Goal: Task Accomplishment & Management: Manage account settings

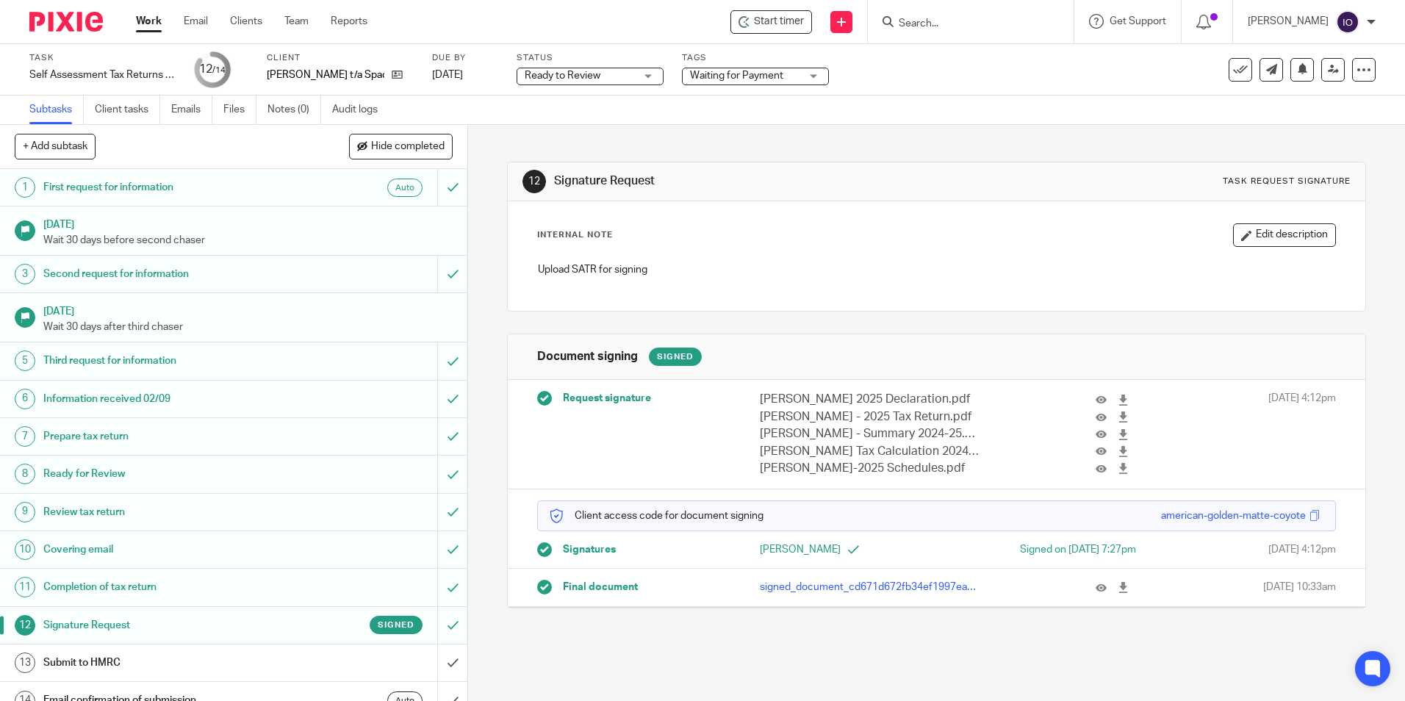
scroll to position [19, 0]
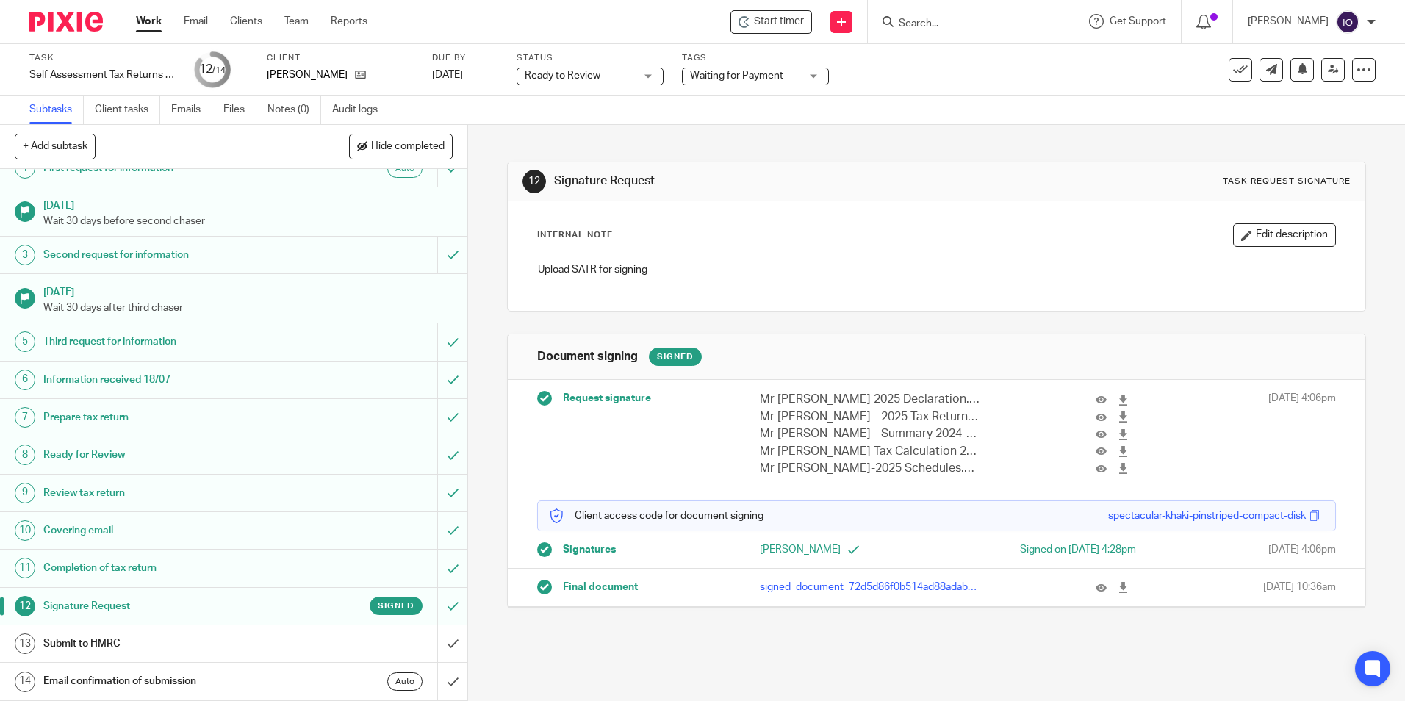
click at [931, 19] on input "Search" at bounding box center [963, 24] width 132 height 13
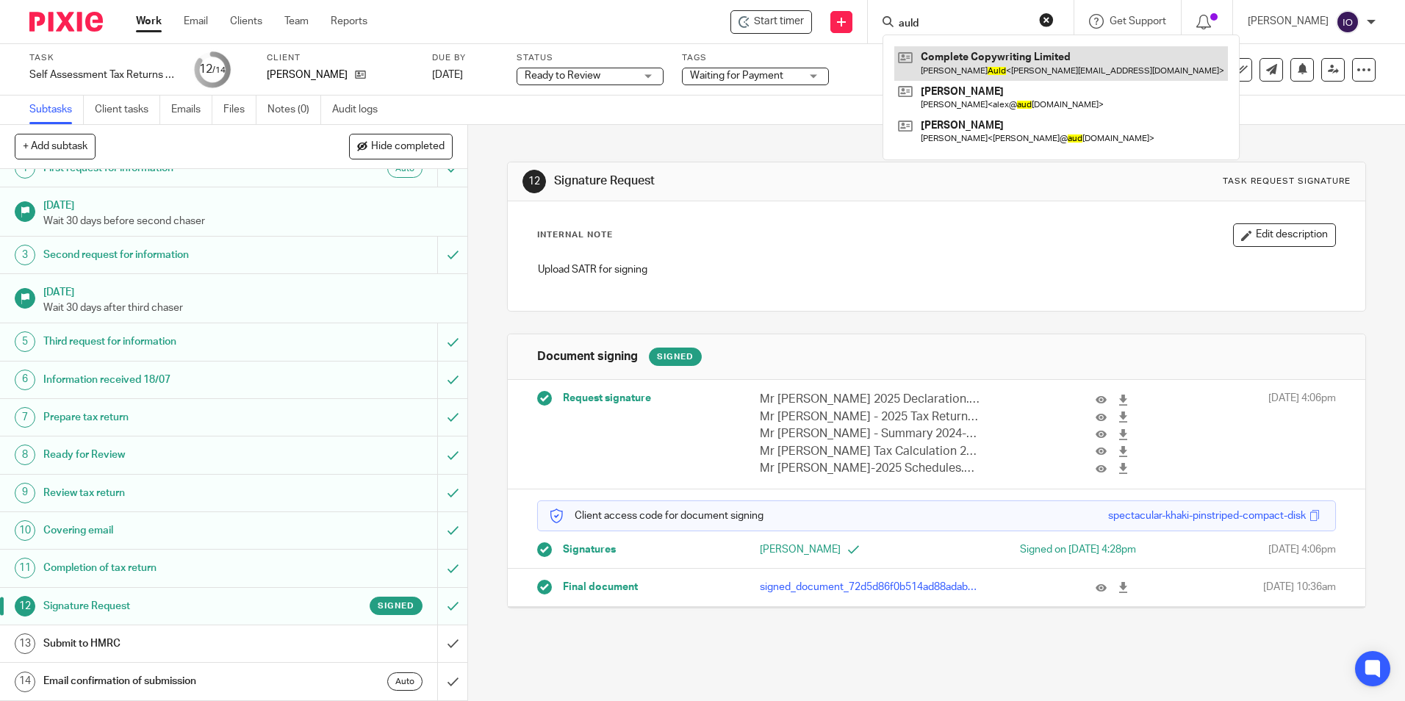
type input "auld"
click at [951, 54] on link at bounding box center [1061, 63] width 334 height 34
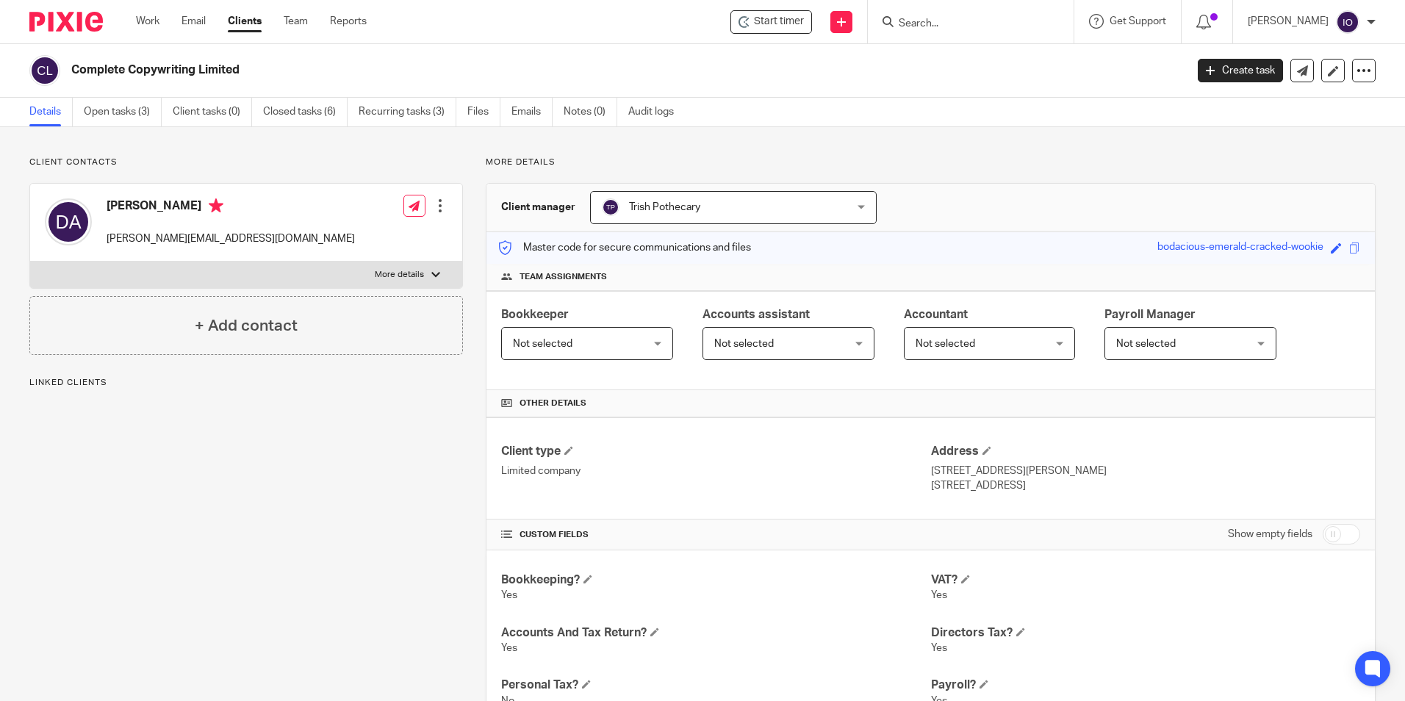
click at [417, 277] on p "More details" at bounding box center [399, 275] width 49 height 12
click at [30, 262] on input "More details" at bounding box center [29, 261] width 1 height 1
checkbox input "true"
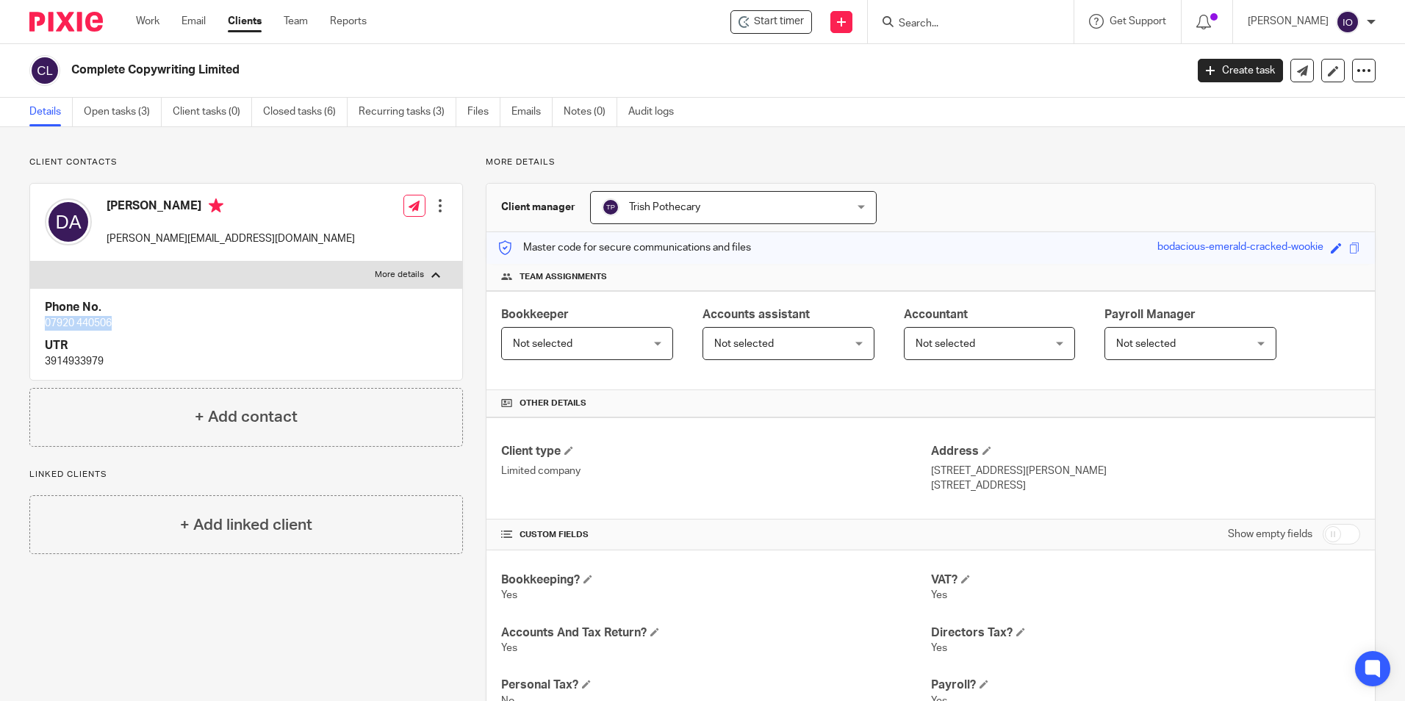
drag, startPoint x: 46, startPoint y: 321, endPoint x: 123, endPoint y: 318, distance: 77.2
click at [123, 318] on p "07920 440506" at bounding box center [246, 323] width 403 height 15
copy p "07920 440506"
click at [1351, 422] on div "Client type Limited company Address 26 Garrett Close Kingsclere, Newbury Berksh…" at bounding box center [930, 468] width 888 height 102
click at [944, 26] on input "Search" at bounding box center [963, 24] width 132 height 13
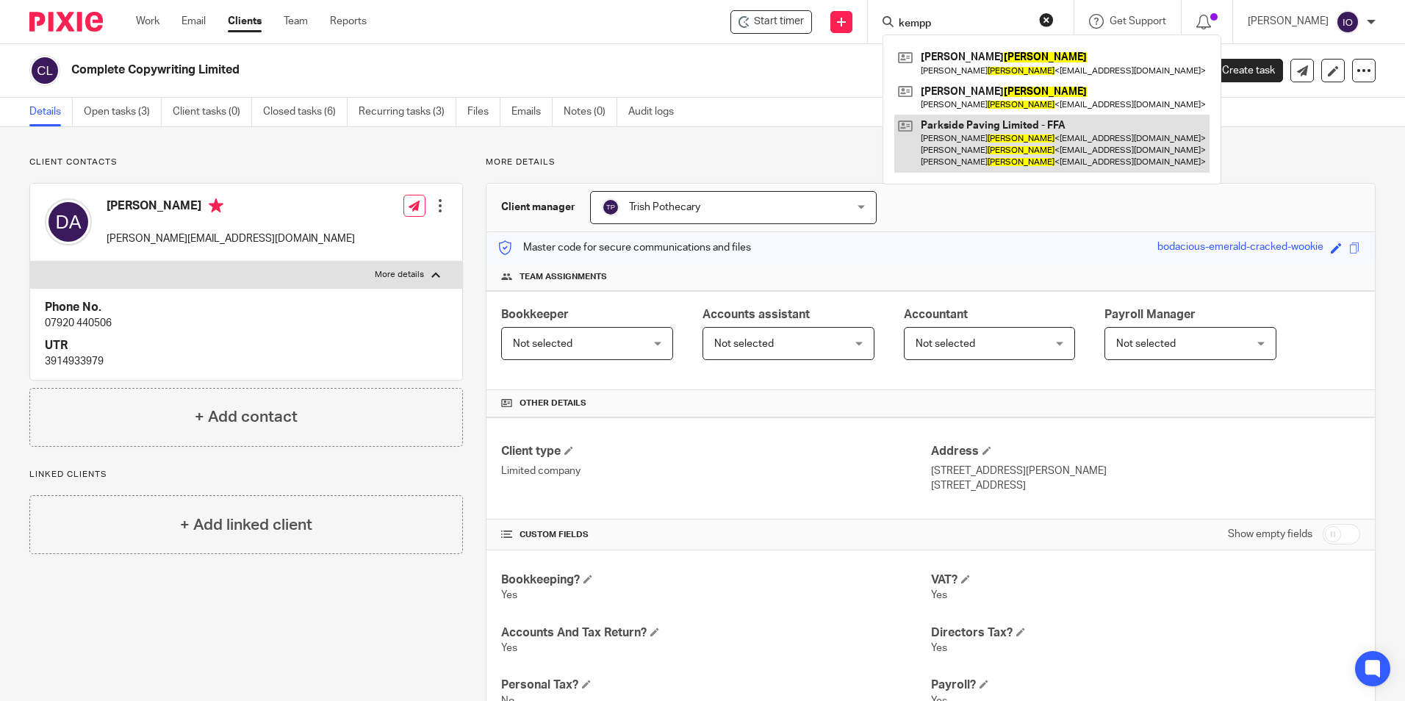
type input "kempp"
click at [982, 135] on link at bounding box center [1051, 144] width 315 height 58
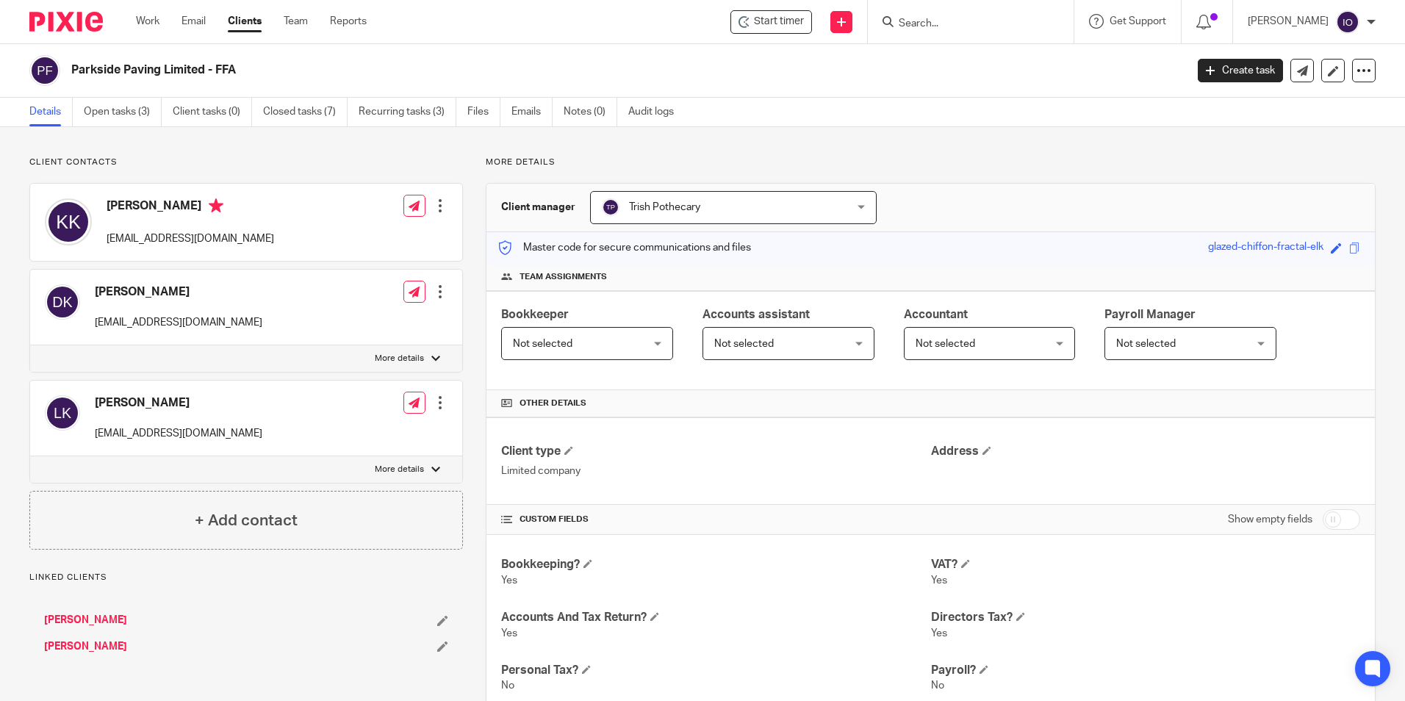
click at [161, 203] on h4 "Karen Kemp" at bounding box center [191, 207] width 168 height 18
click at [437, 205] on div at bounding box center [440, 205] width 15 height 15
click at [369, 236] on link "Edit contact" at bounding box center [370, 238] width 140 height 21
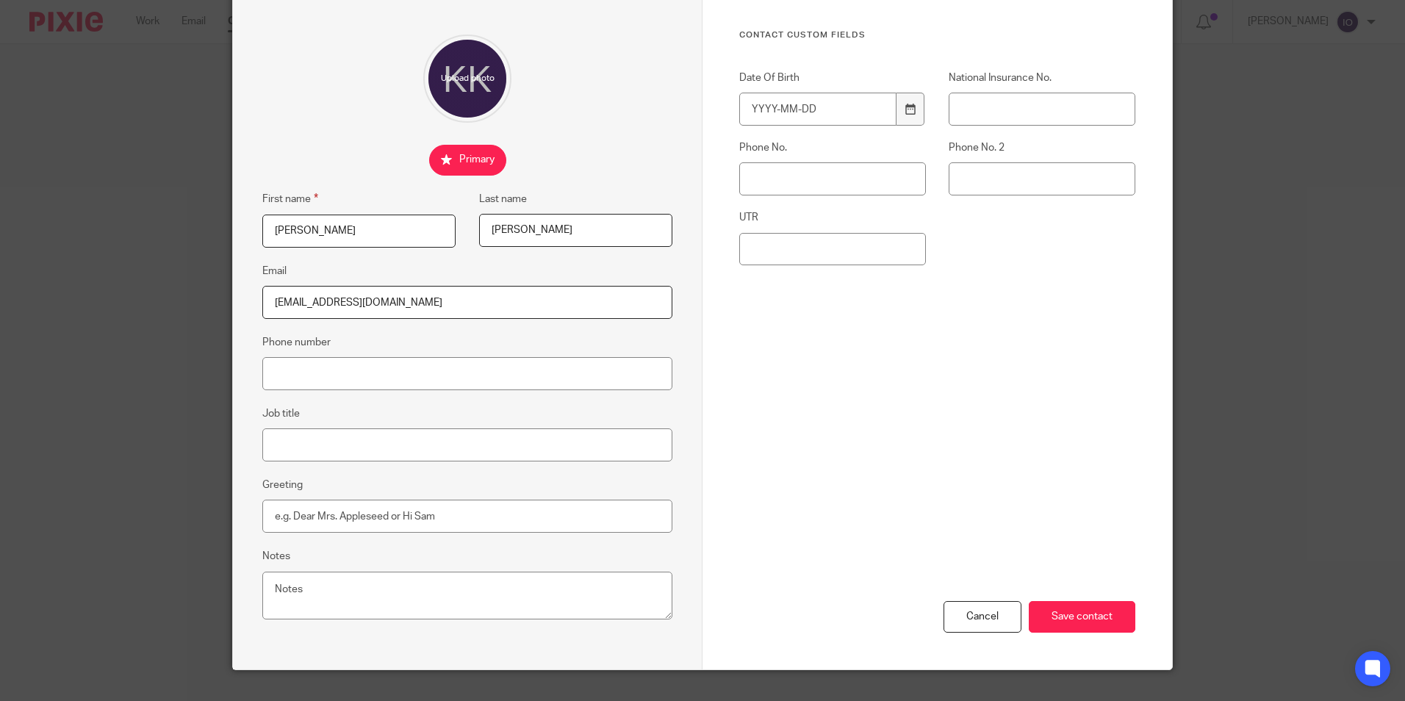
scroll to position [132, 0]
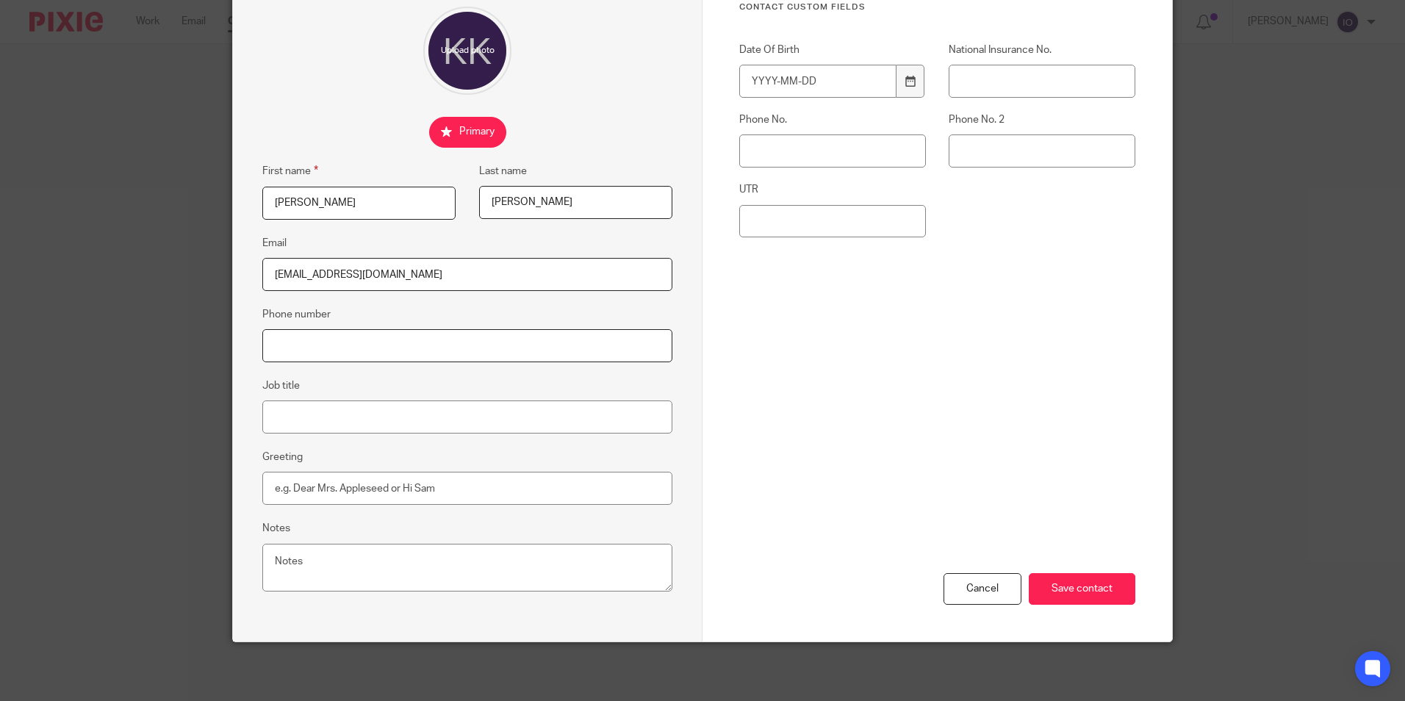
click at [329, 339] on input "Phone number" at bounding box center [467, 345] width 410 height 33
paste input "07845 984284"
type input "07845 984284"
click at [822, 144] on input "Phone No." at bounding box center [832, 150] width 187 height 33
paste input "07845 984284"
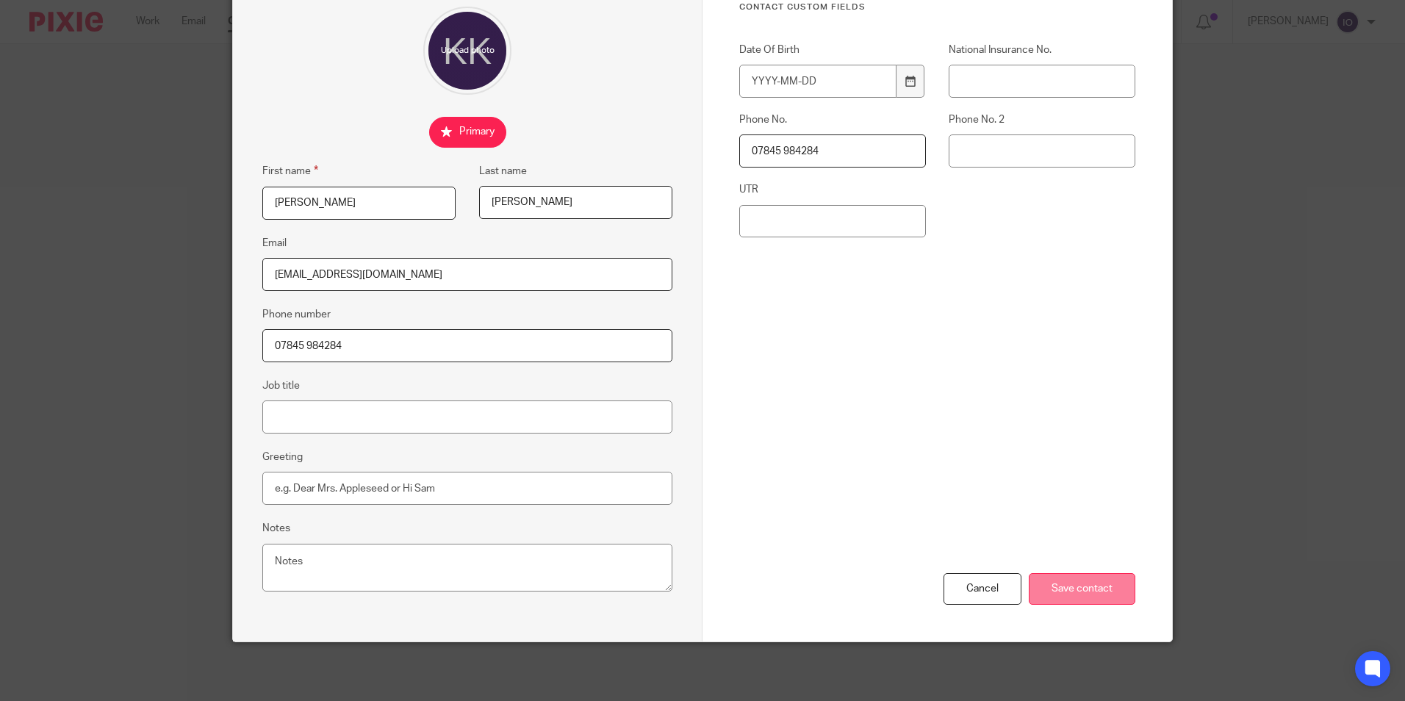
type input "07845 984284"
click at [1083, 586] on input "Save contact" at bounding box center [1082, 589] width 107 height 32
click at [1082, 594] on input "Save contact" at bounding box center [1082, 589] width 107 height 32
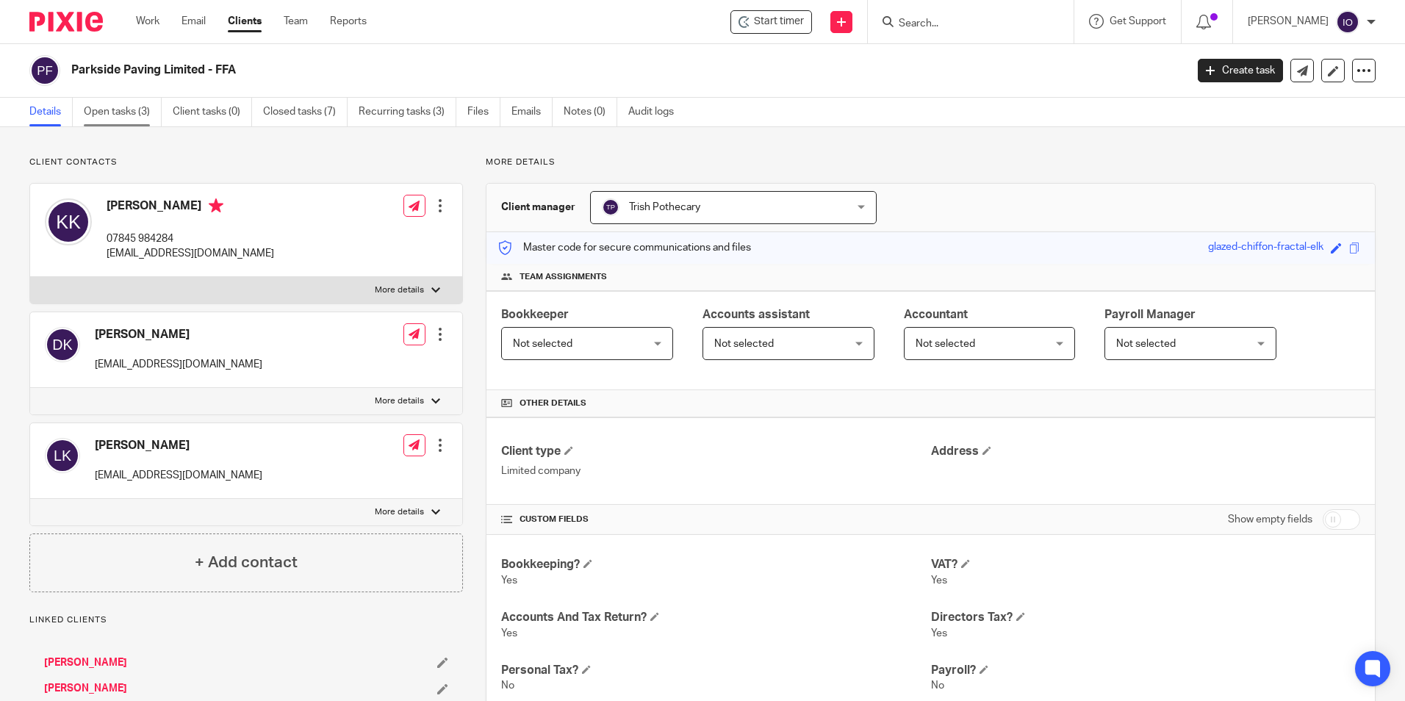
click at [115, 121] on link "Open tasks (3)" at bounding box center [123, 112] width 78 height 29
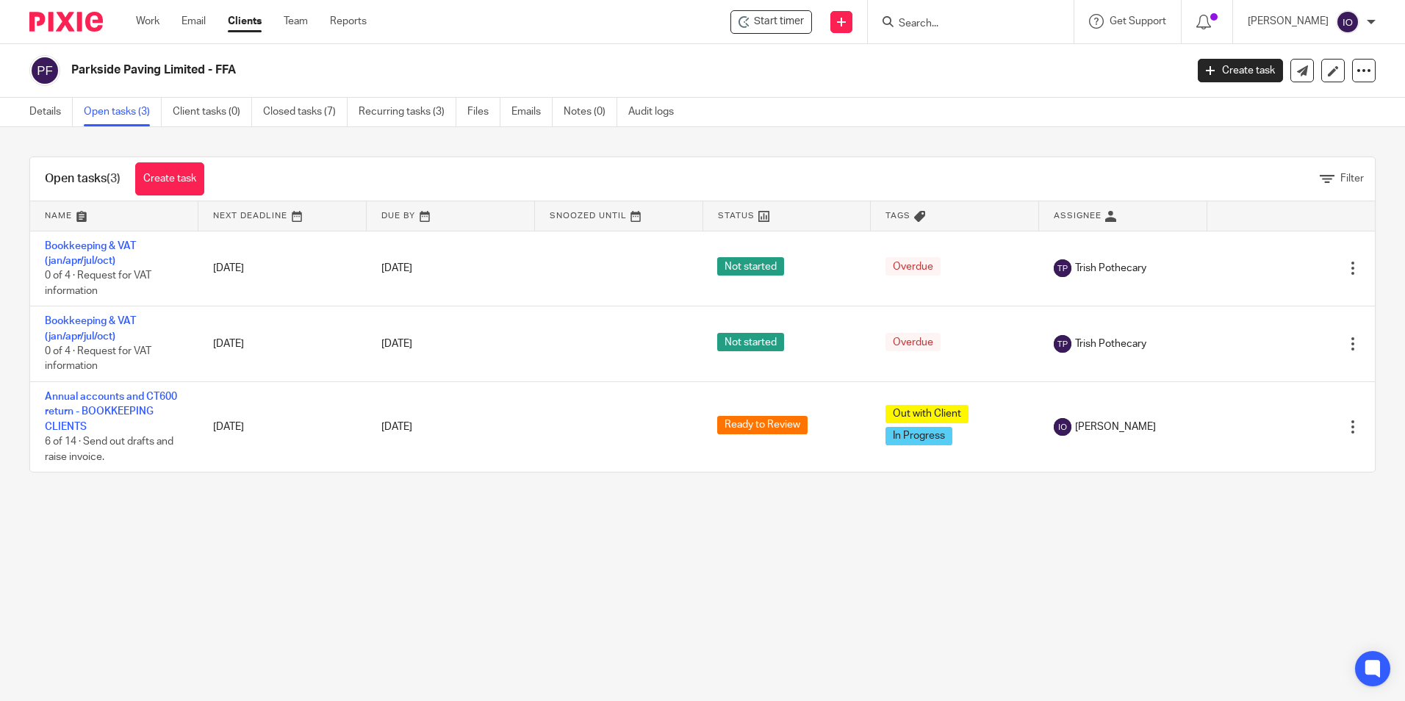
click at [95, 68] on h2 "Parkside Paving Limited - FFA" at bounding box center [512, 69] width 883 height 15
click at [40, 108] on link "Details" at bounding box center [50, 112] width 43 height 29
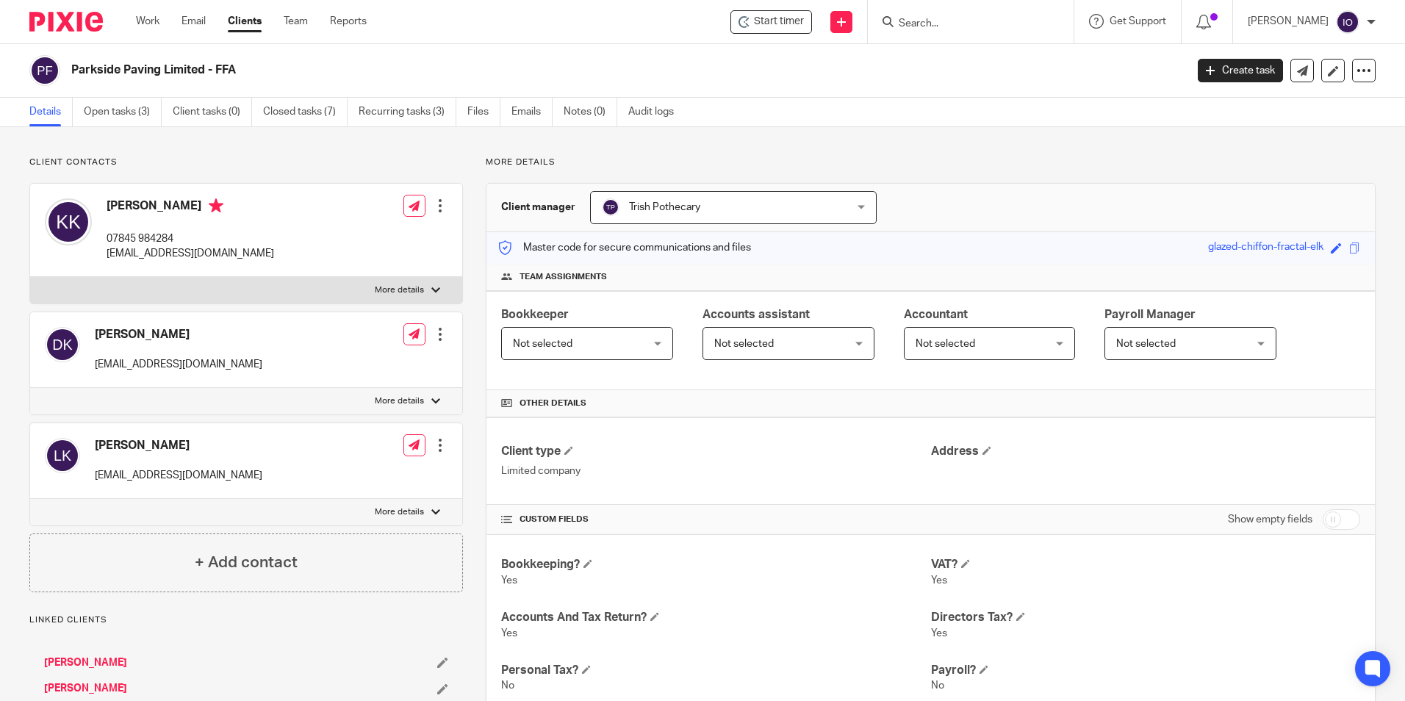
click at [428, 394] on label "More details" at bounding box center [246, 401] width 432 height 26
click at [30, 388] on input "More details" at bounding box center [29, 387] width 1 height 1
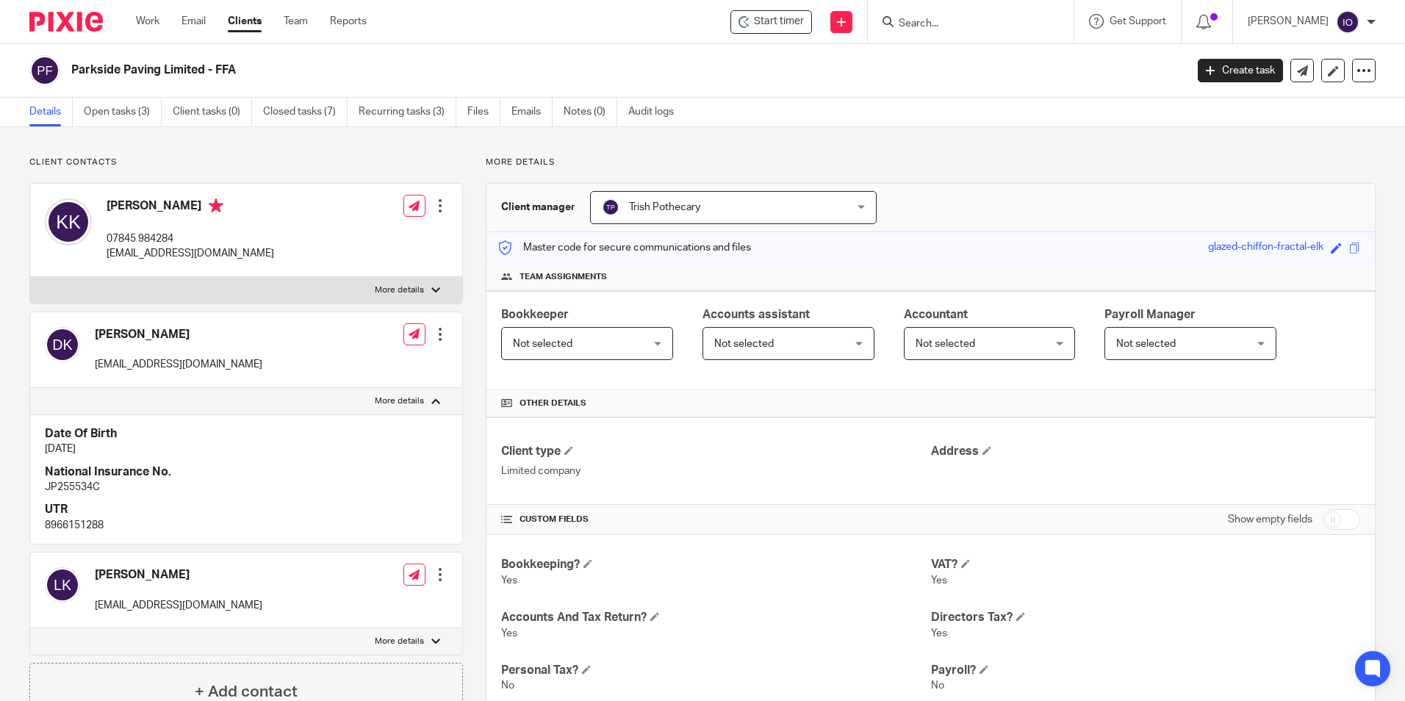
click at [430, 394] on label "More details" at bounding box center [246, 401] width 432 height 26
click at [30, 388] on input "More details" at bounding box center [29, 387] width 1 height 1
checkbox input "false"
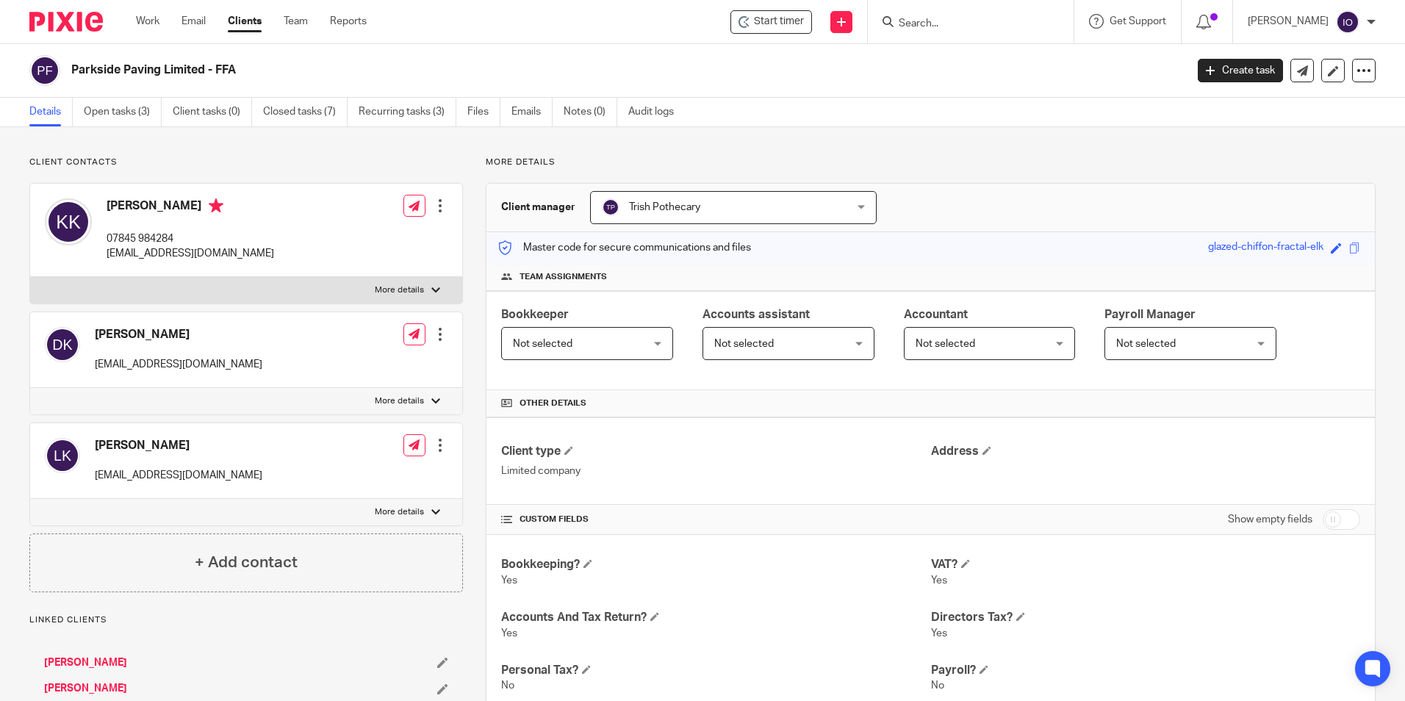
click at [433, 515] on div at bounding box center [435, 512] width 9 height 9
click at [30, 499] on input "More details" at bounding box center [29, 498] width 1 height 1
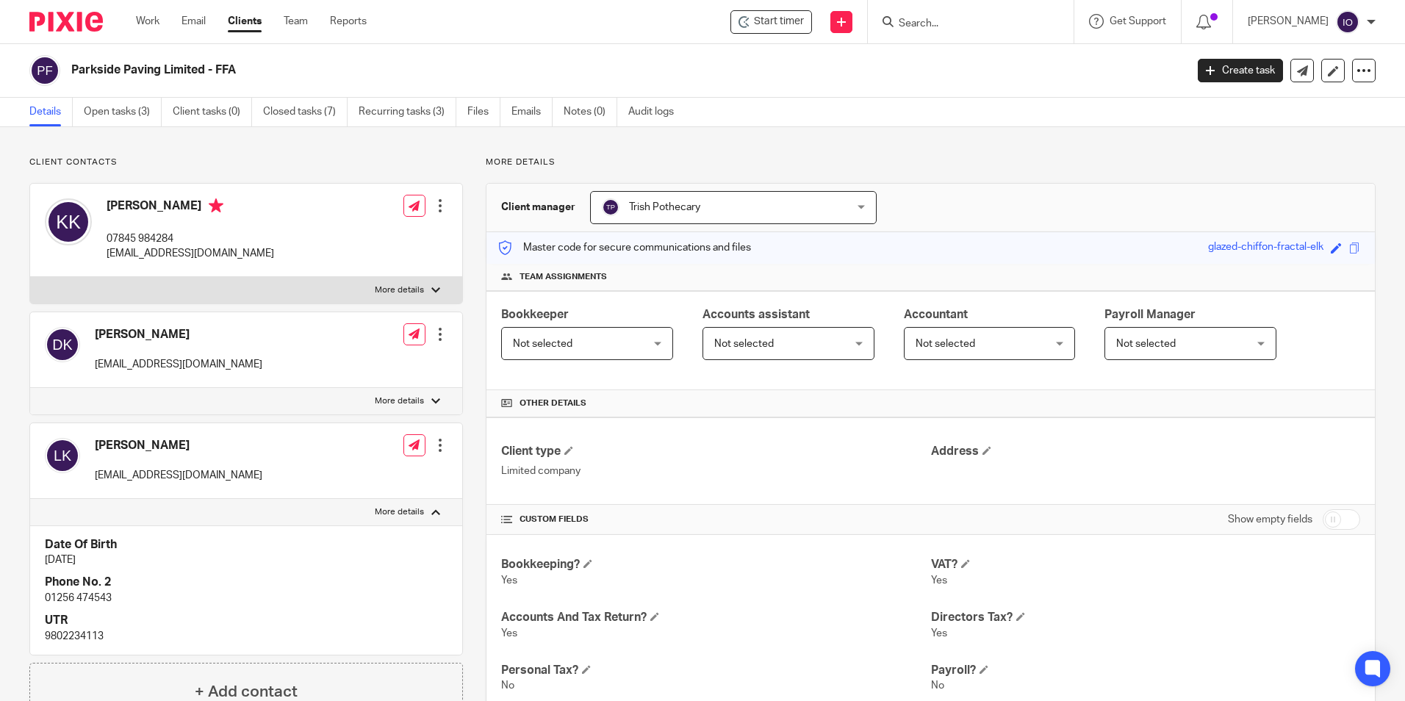
click at [432, 514] on div at bounding box center [435, 512] width 9 height 9
click at [30, 499] on input "More details" at bounding box center [29, 498] width 1 height 1
checkbox input "false"
